Goal: Check status: Check status

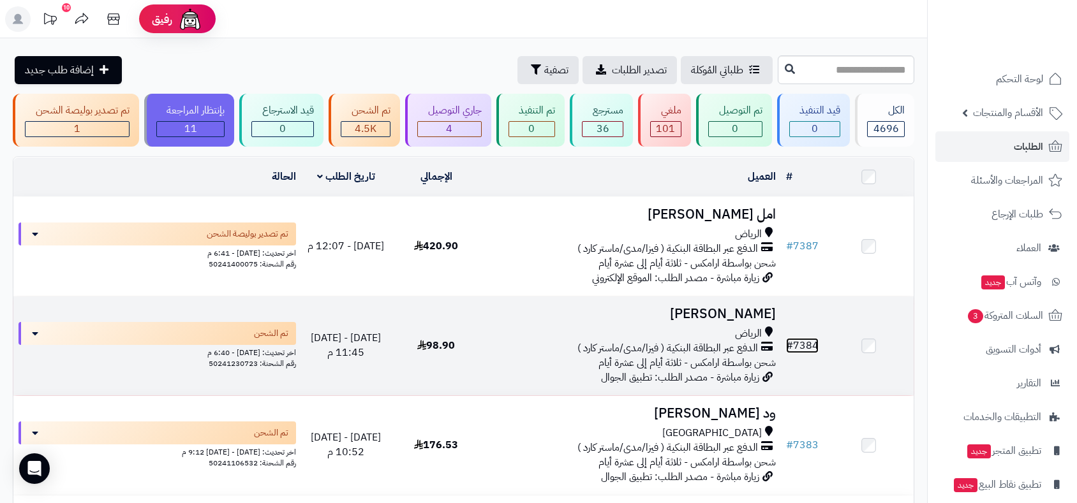
click at [802, 346] on link "# 7384" at bounding box center [802, 345] width 33 height 15
